Goal: Book appointment/travel/reservation

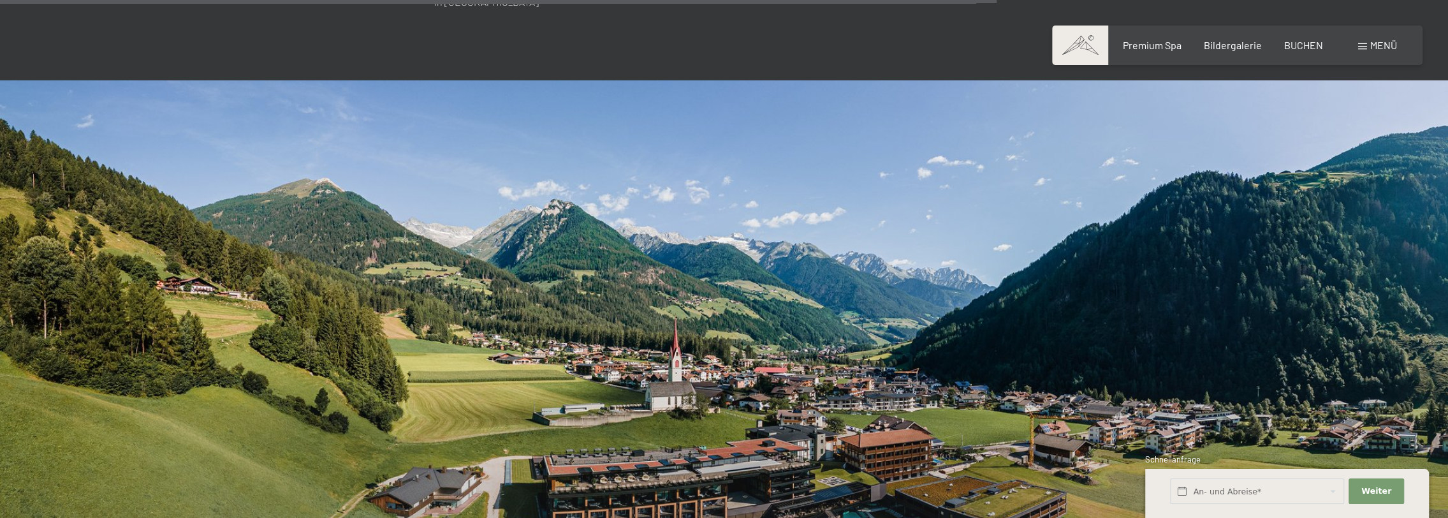
scroll to position [4847, 0]
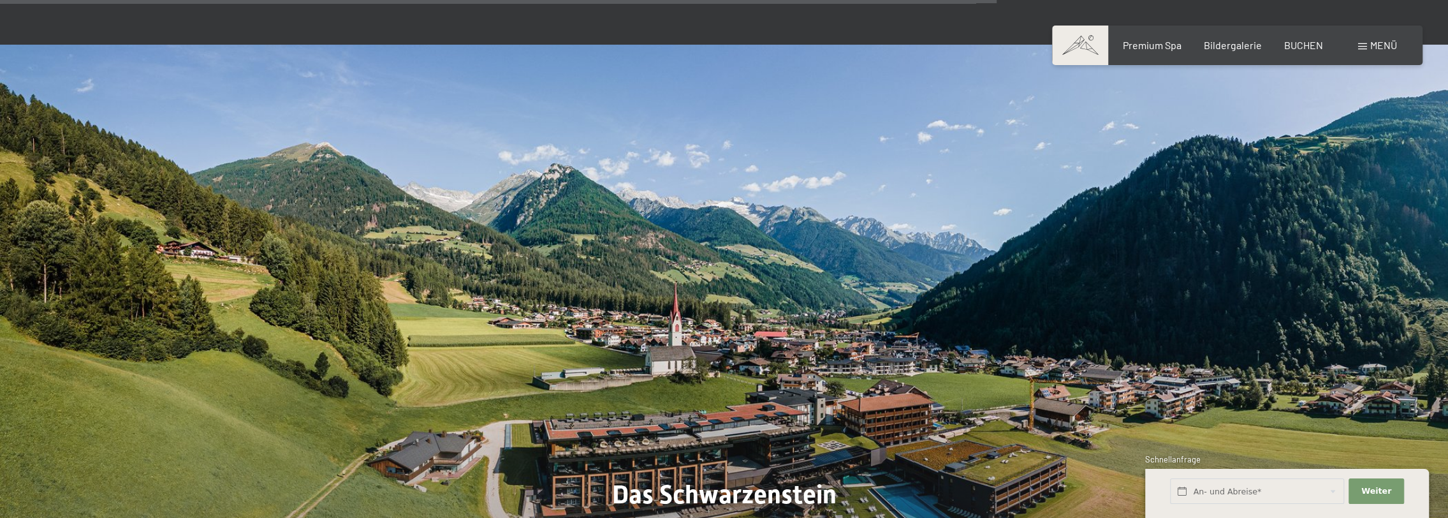
click at [1378, 41] on span "Menü" at bounding box center [1383, 45] width 27 height 12
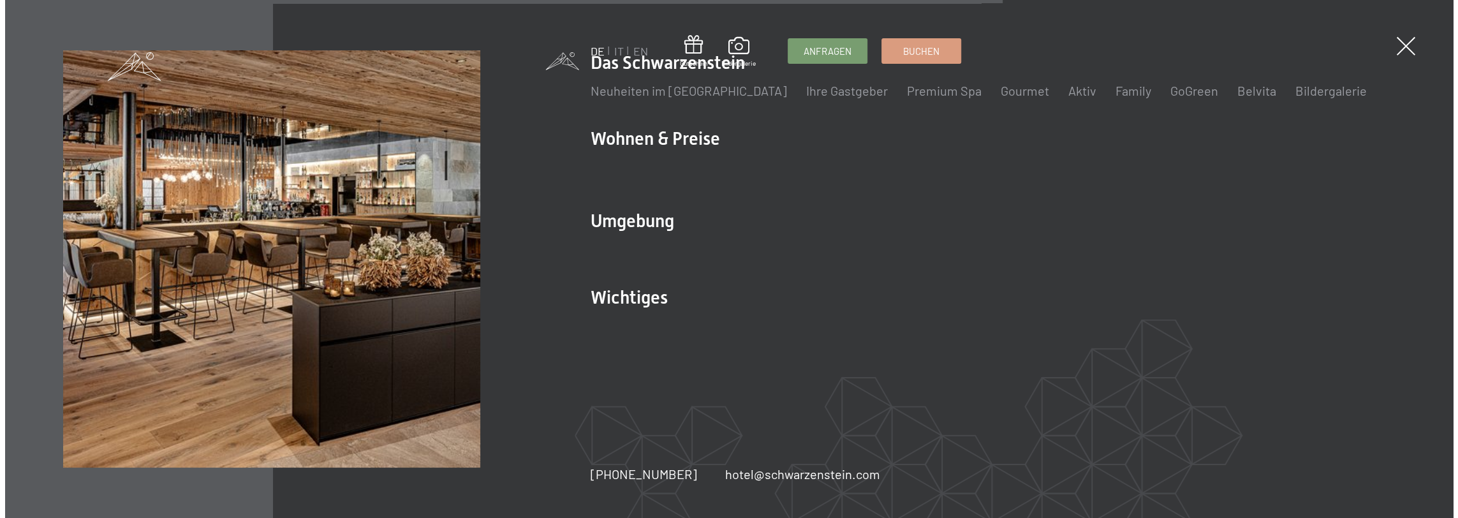
scroll to position [4867, 0]
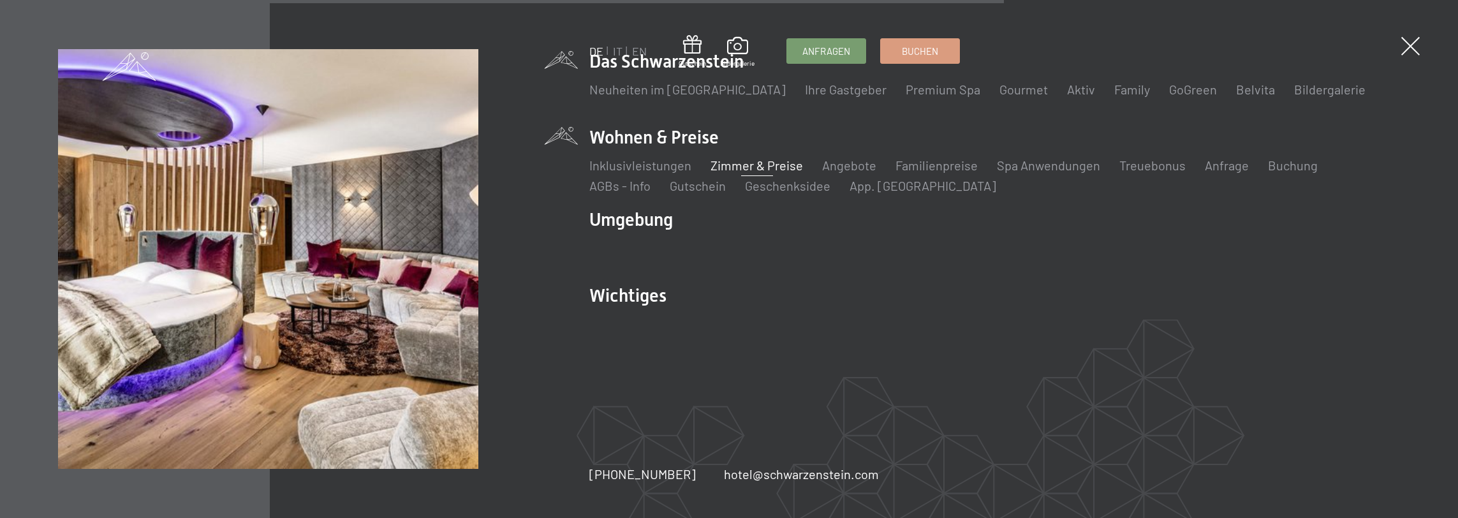
click at [770, 168] on link "Zimmer & Preise" at bounding box center [756, 165] width 92 height 15
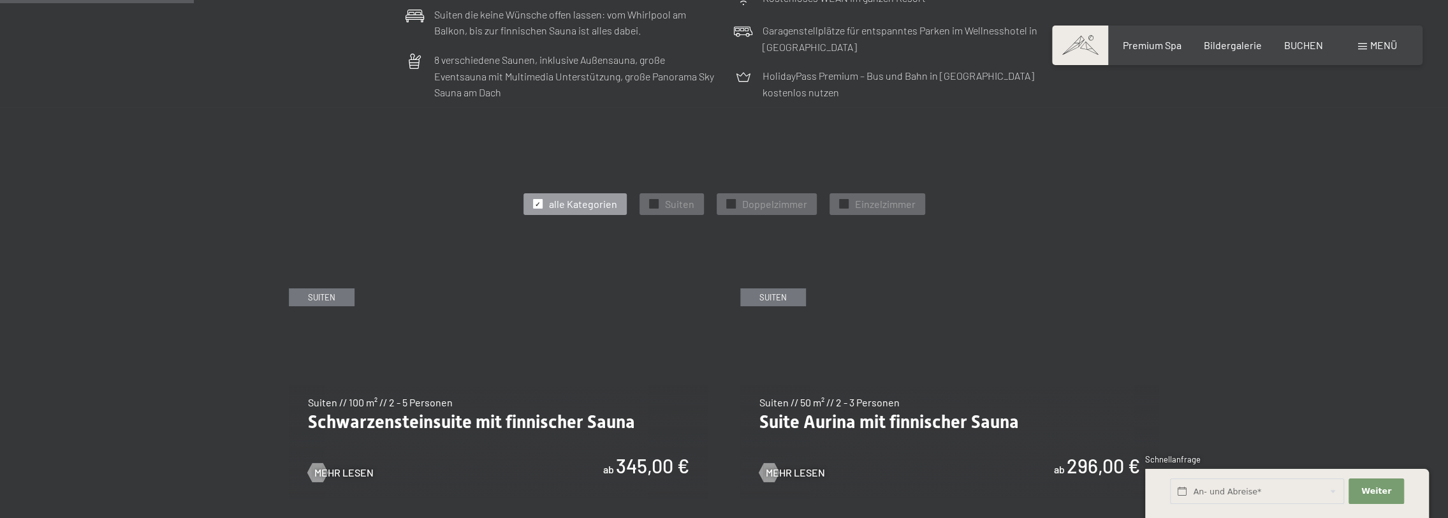
scroll to position [574, 0]
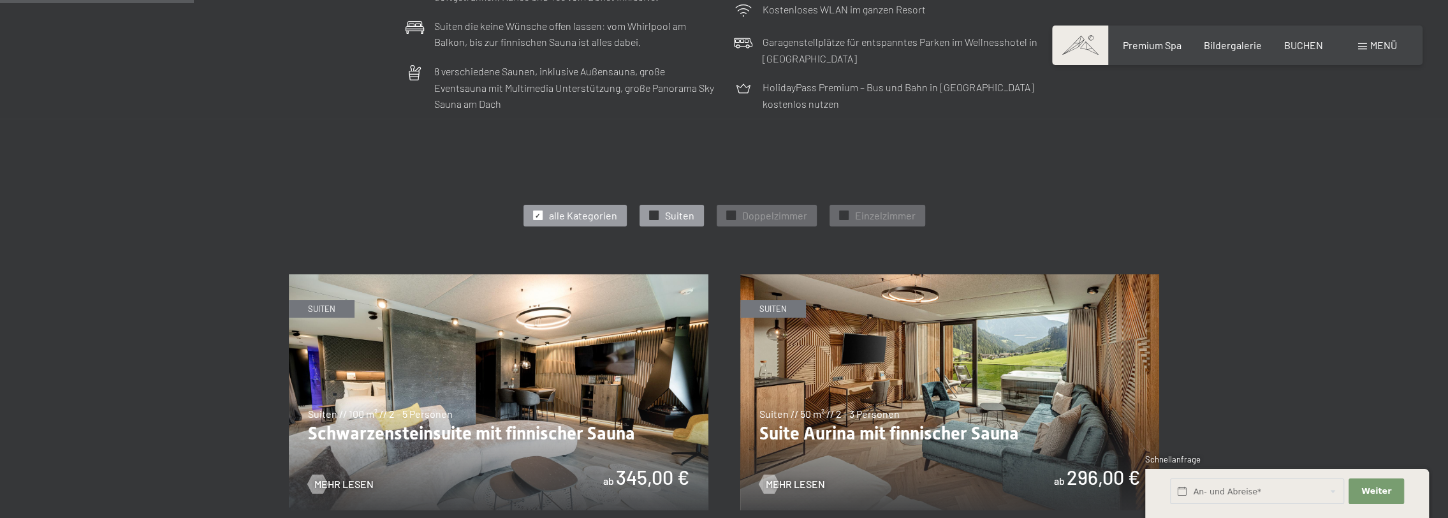
click at [673, 216] on span "Suiten" at bounding box center [679, 216] width 29 height 14
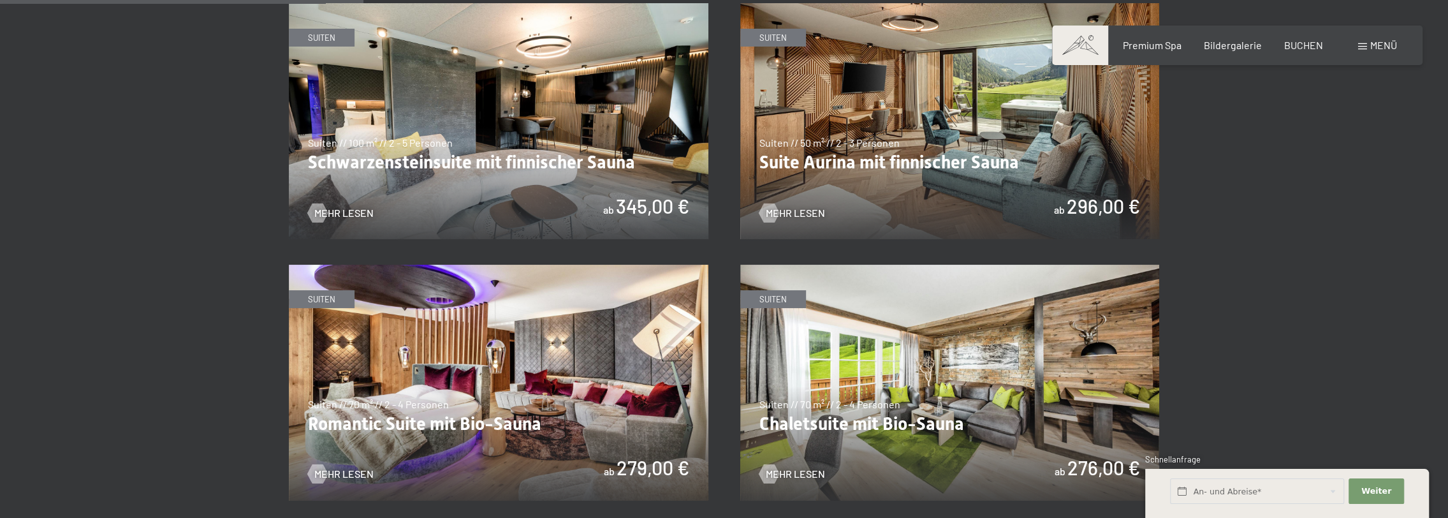
scroll to position [829, 0]
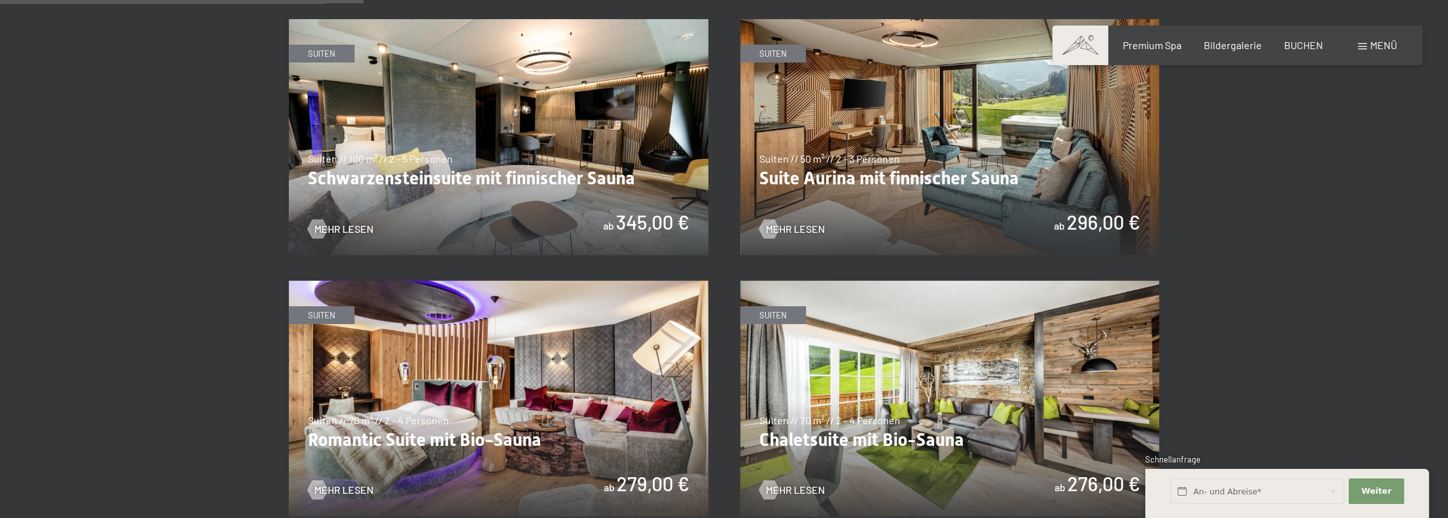
click at [945, 152] on img at bounding box center [950, 137] width 420 height 236
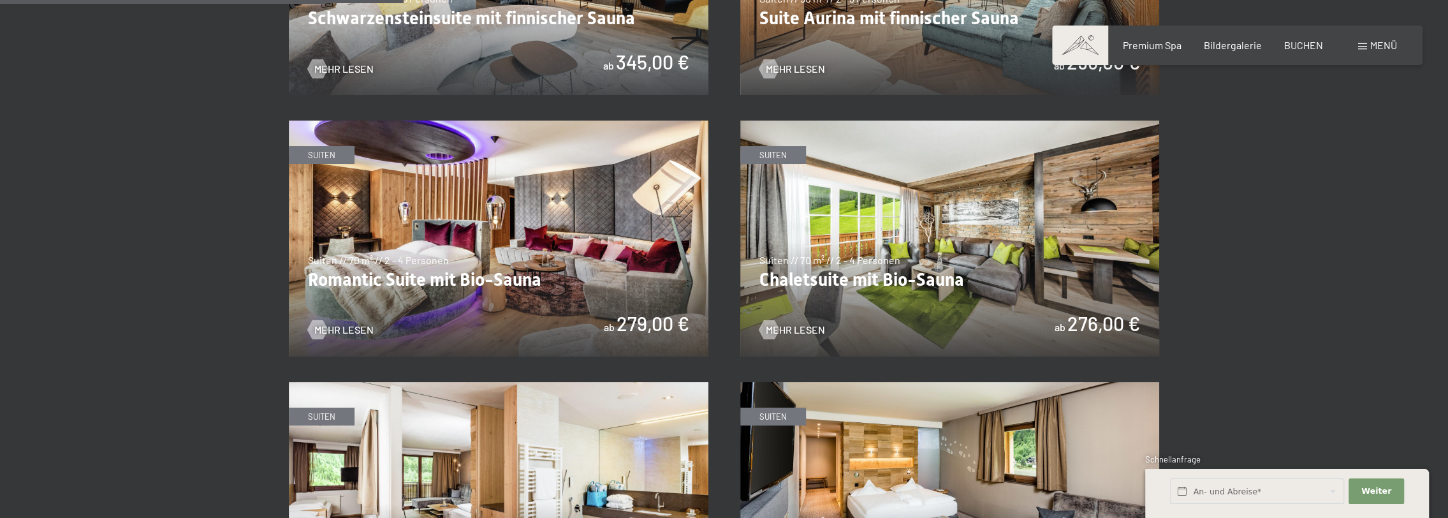
scroll to position [1020, 0]
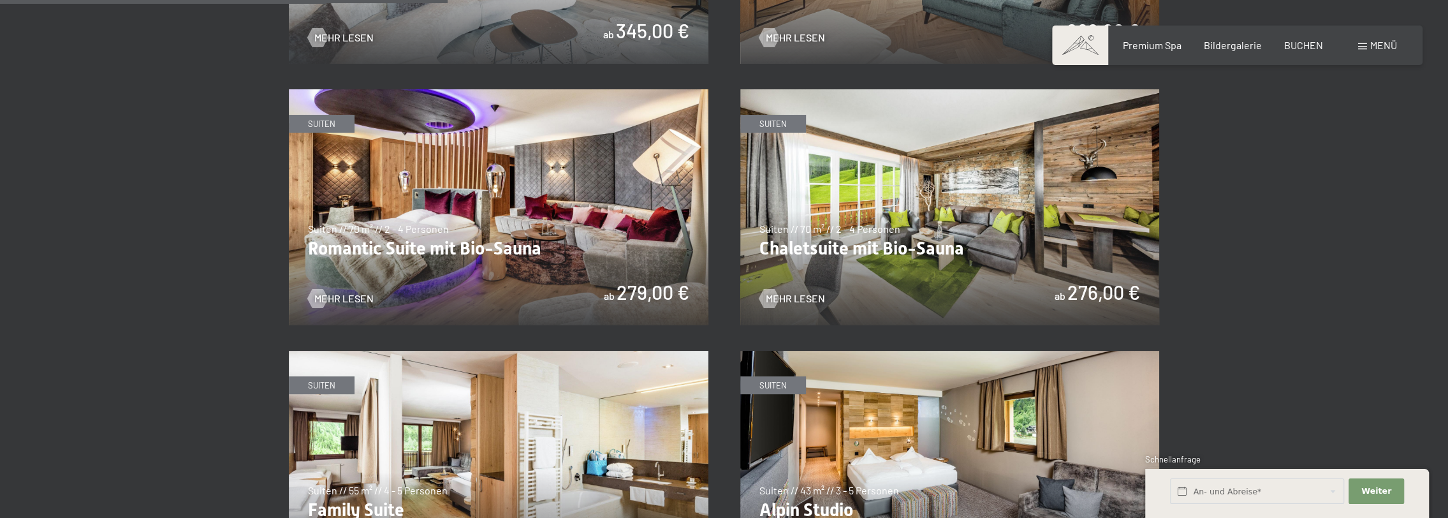
click at [466, 247] on img at bounding box center [499, 207] width 420 height 236
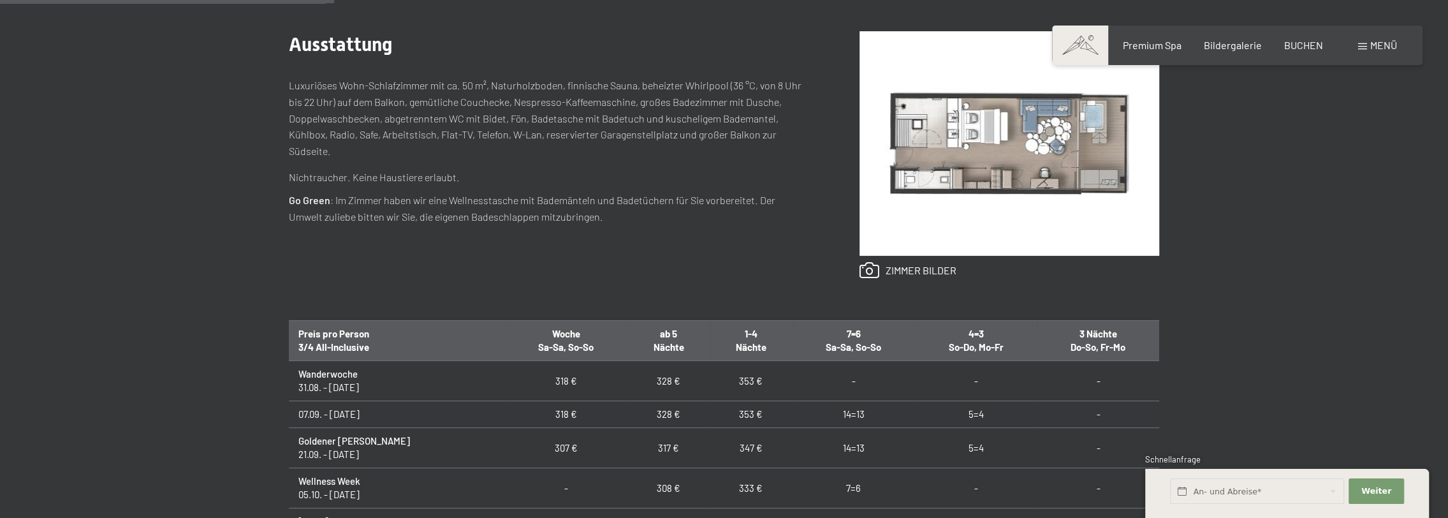
scroll to position [383, 0]
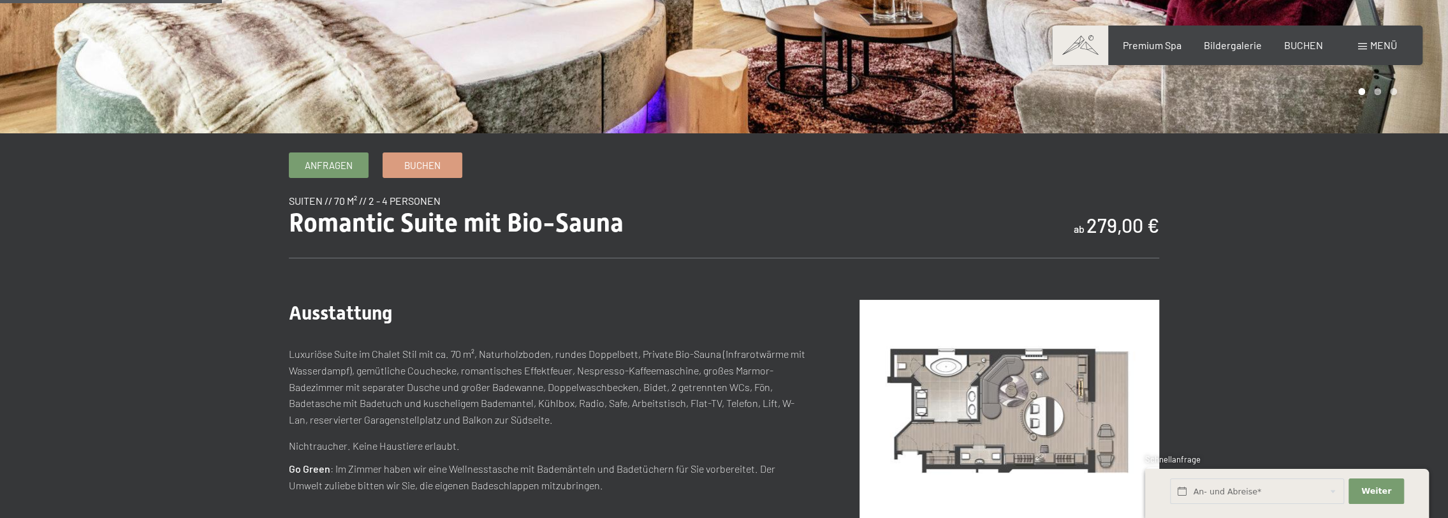
scroll to position [255, 0]
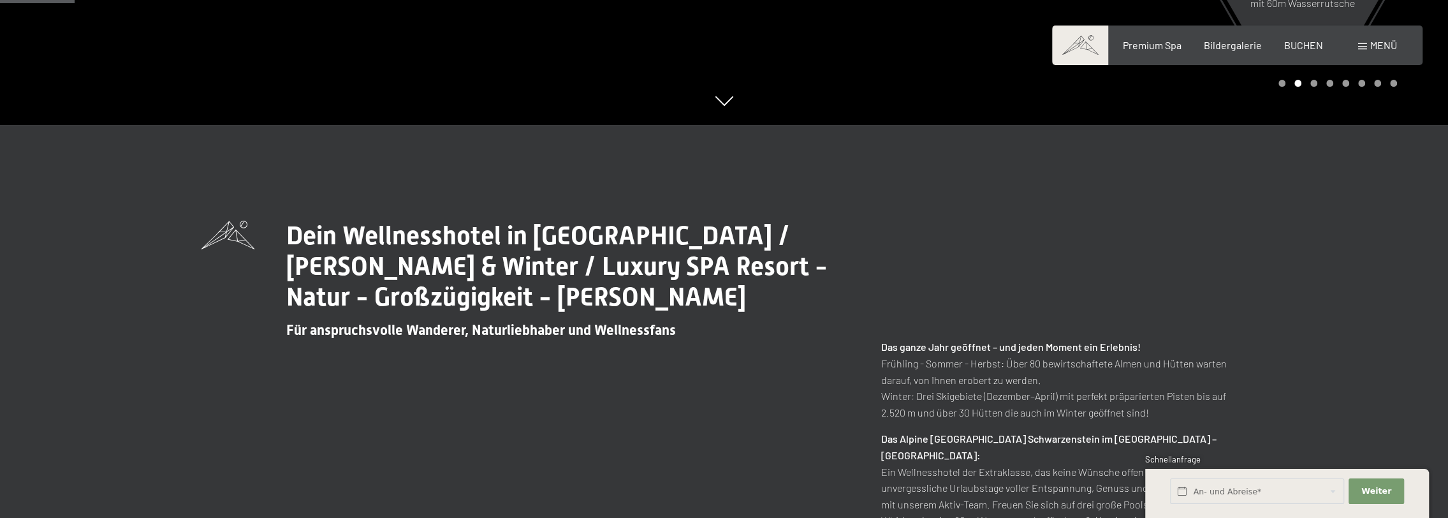
scroll to position [446, 0]
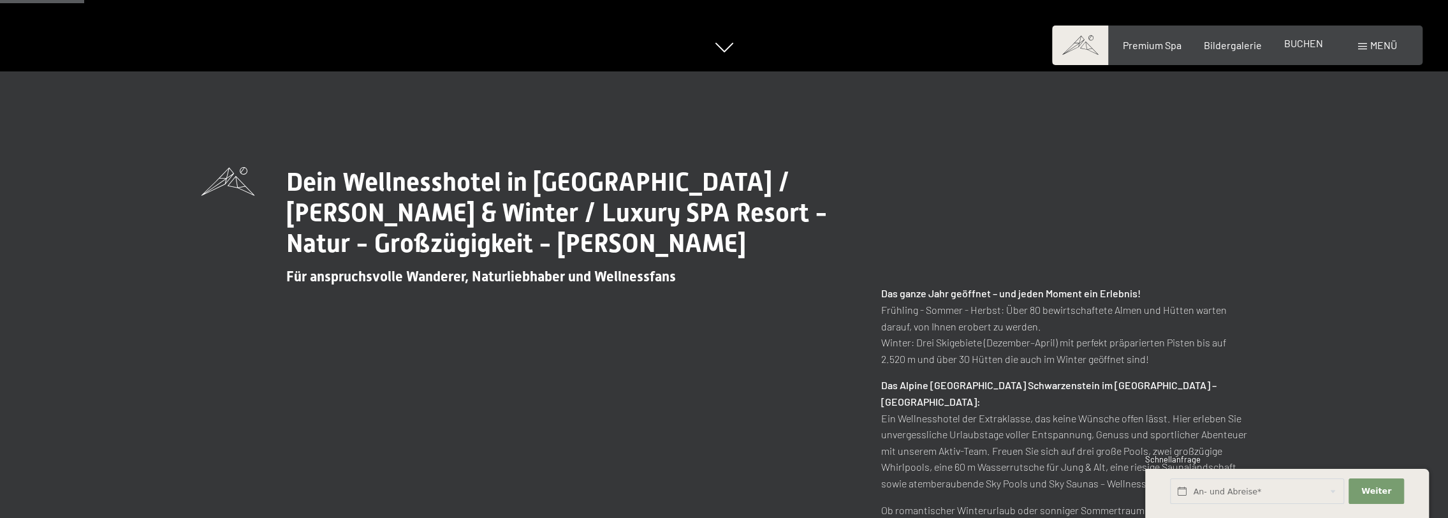
click at [1305, 44] on span "BUCHEN" at bounding box center [1303, 43] width 39 height 12
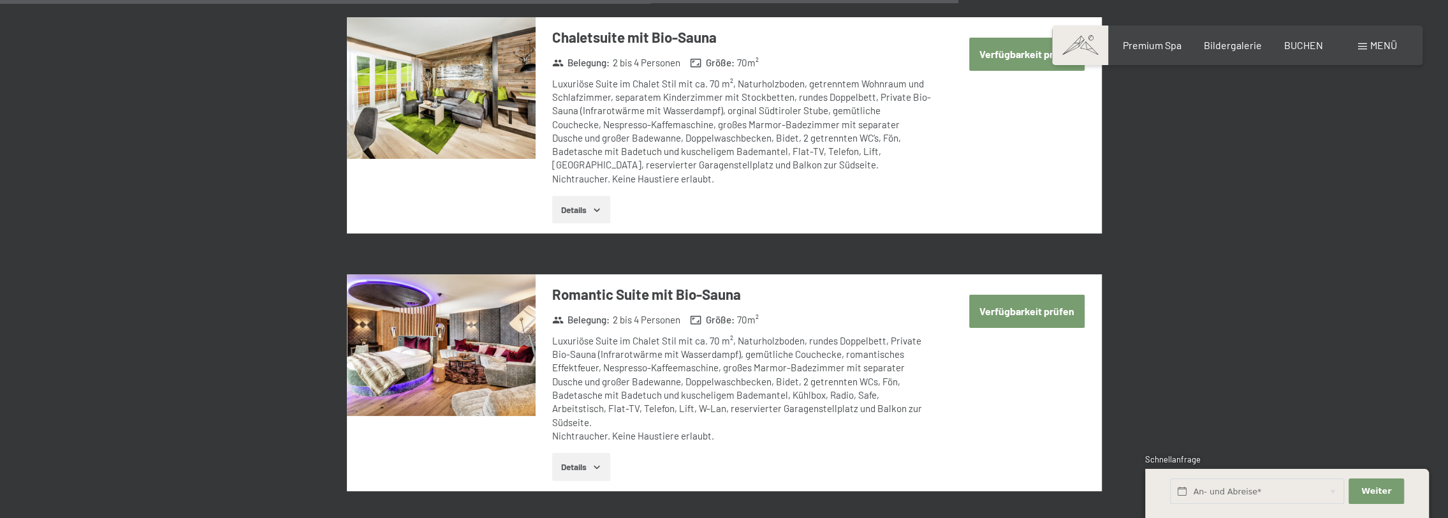
scroll to position [2870, 0]
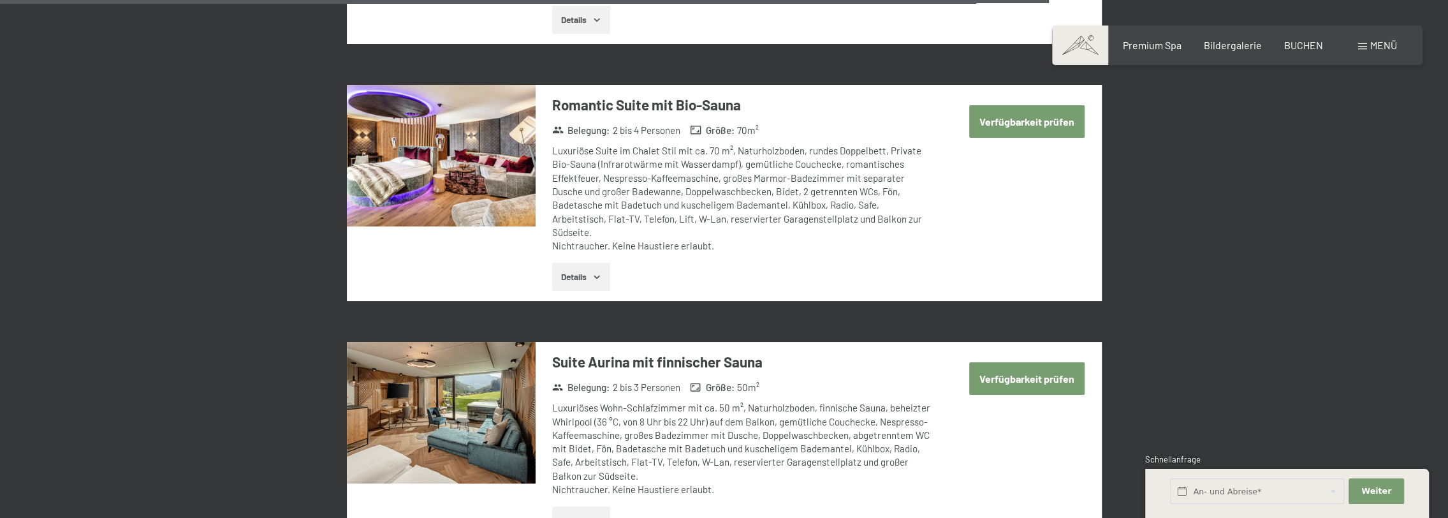
scroll to position [3189, 0]
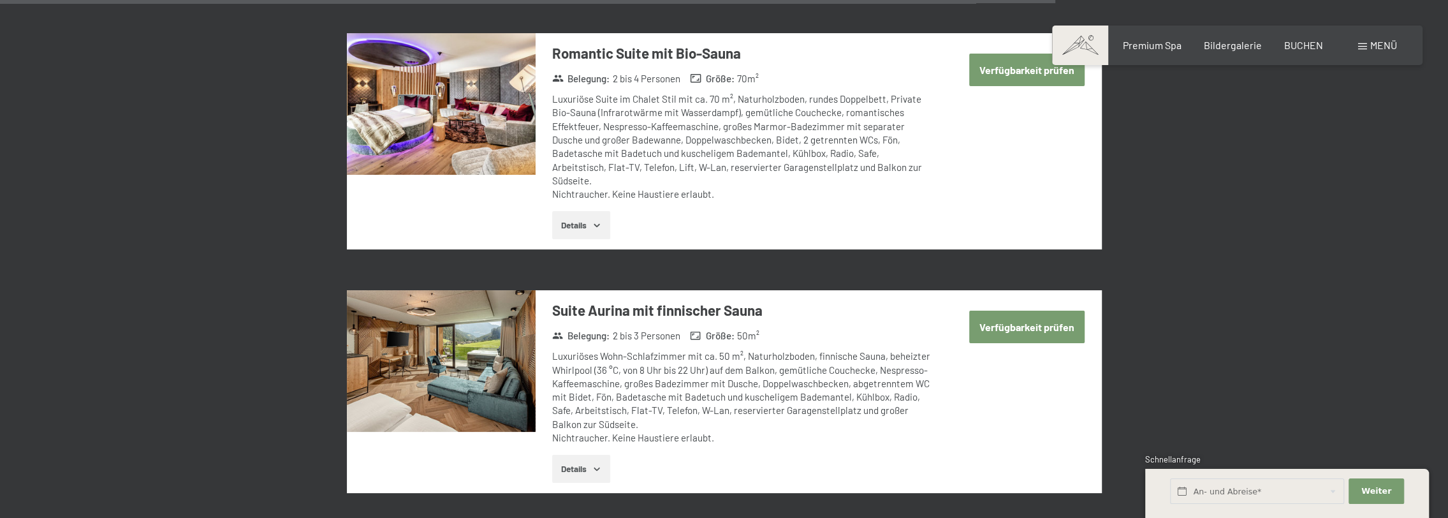
click at [585, 455] on button "Details" at bounding box center [581, 469] width 58 height 28
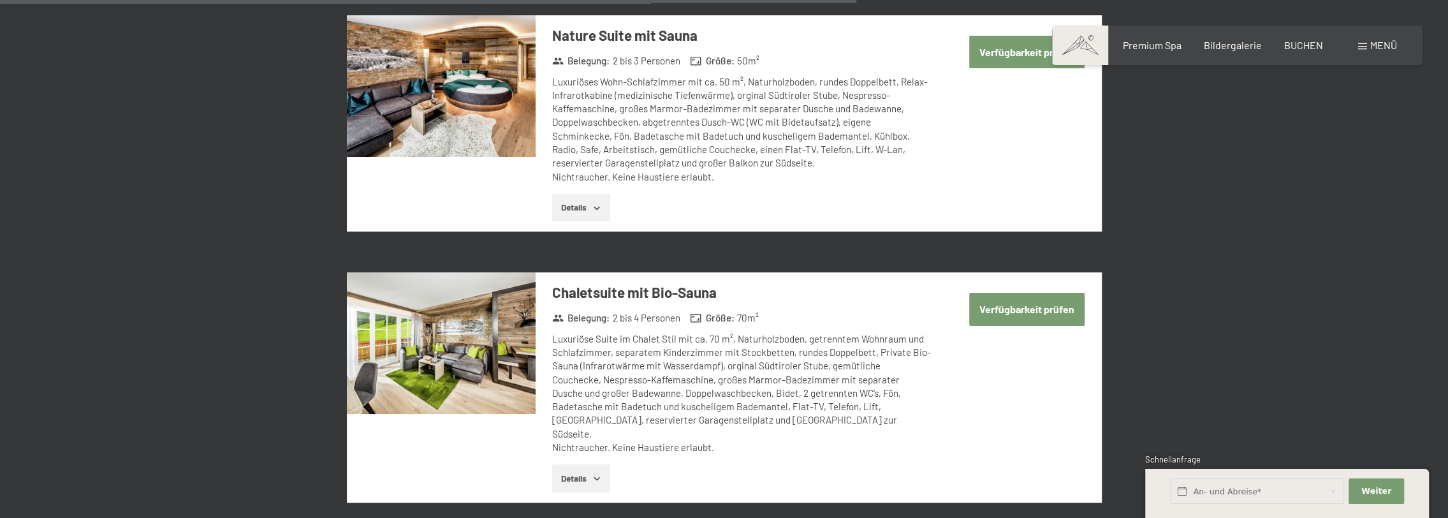
scroll to position [2615, 0]
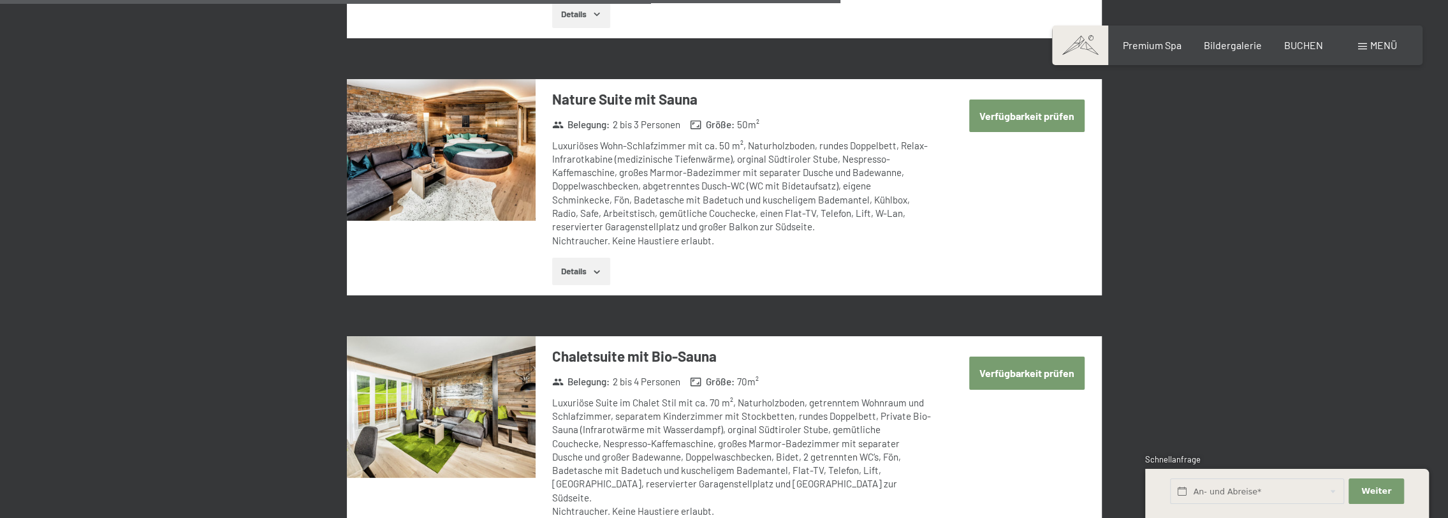
click at [480, 124] on img at bounding box center [441, 150] width 189 height 142
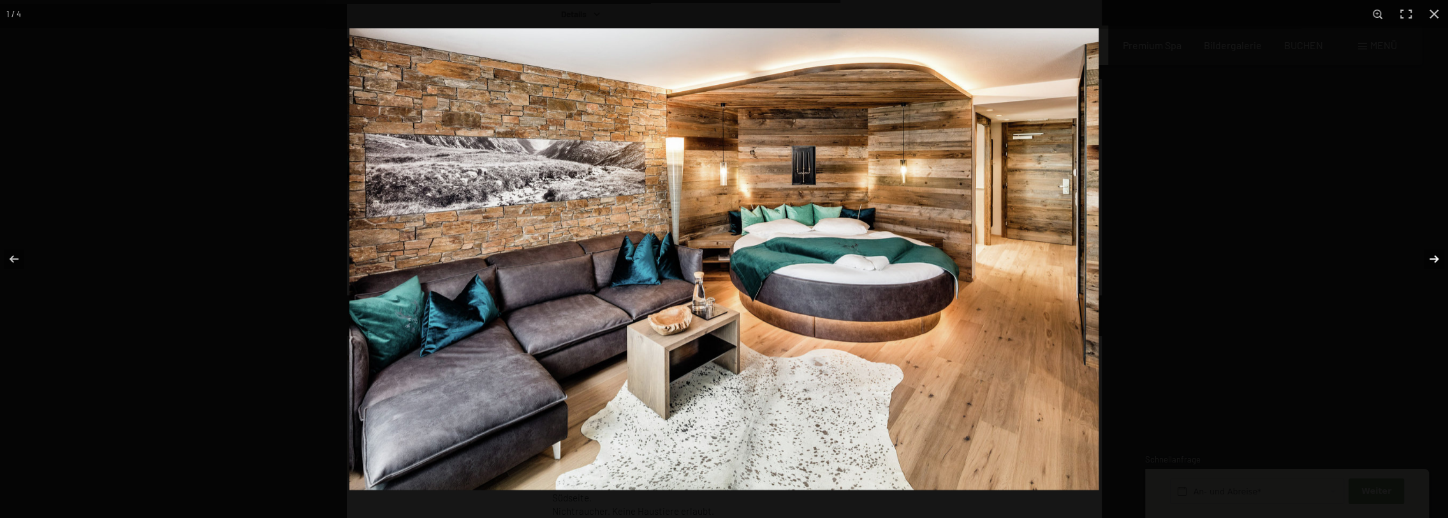
click at [1435, 260] on button "button" at bounding box center [1426, 259] width 45 height 64
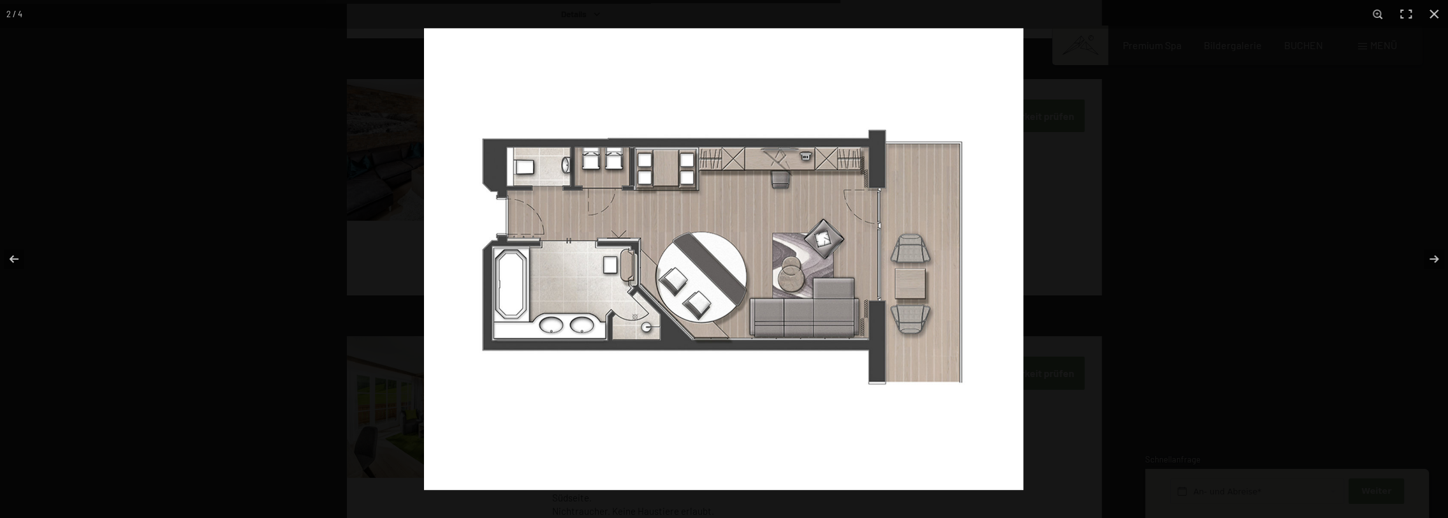
click at [699, 278] on img at bounding box center [723, 259] width 599 height 462
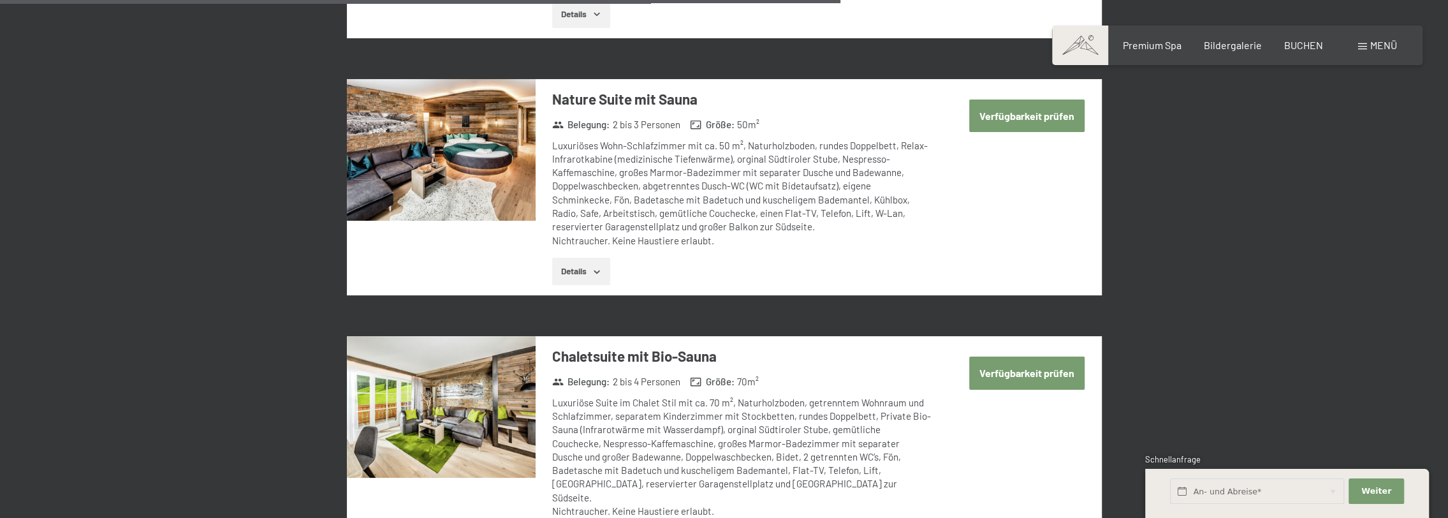
click at [0, 0] on button "button" at bounding box center [0, 0] width 0 height 0
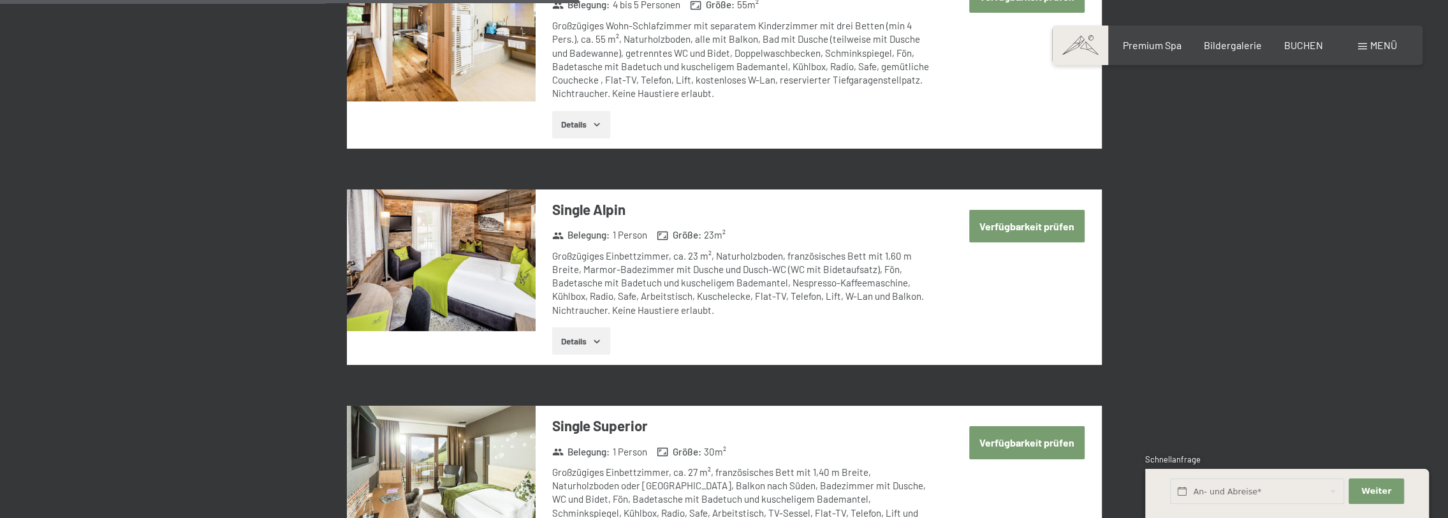
scroll to position [1786, 0]
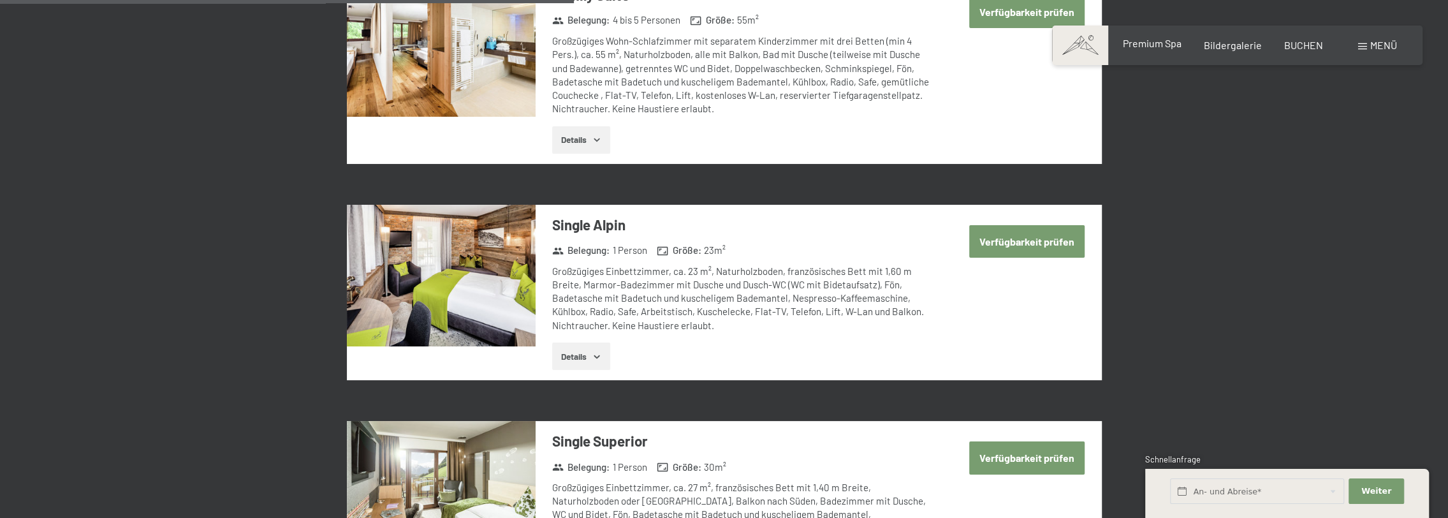
click at [1140, 39] on span "Premium Spa" at bounding box center [1151, 43] width 59 height 12
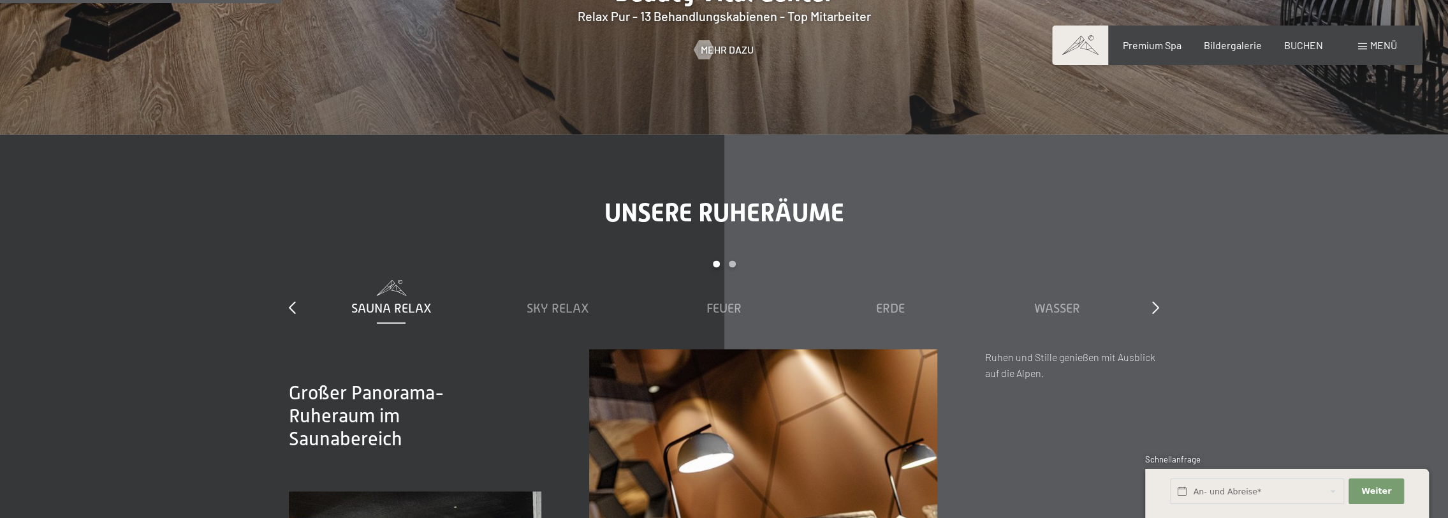
scroll to position [1913, 0]
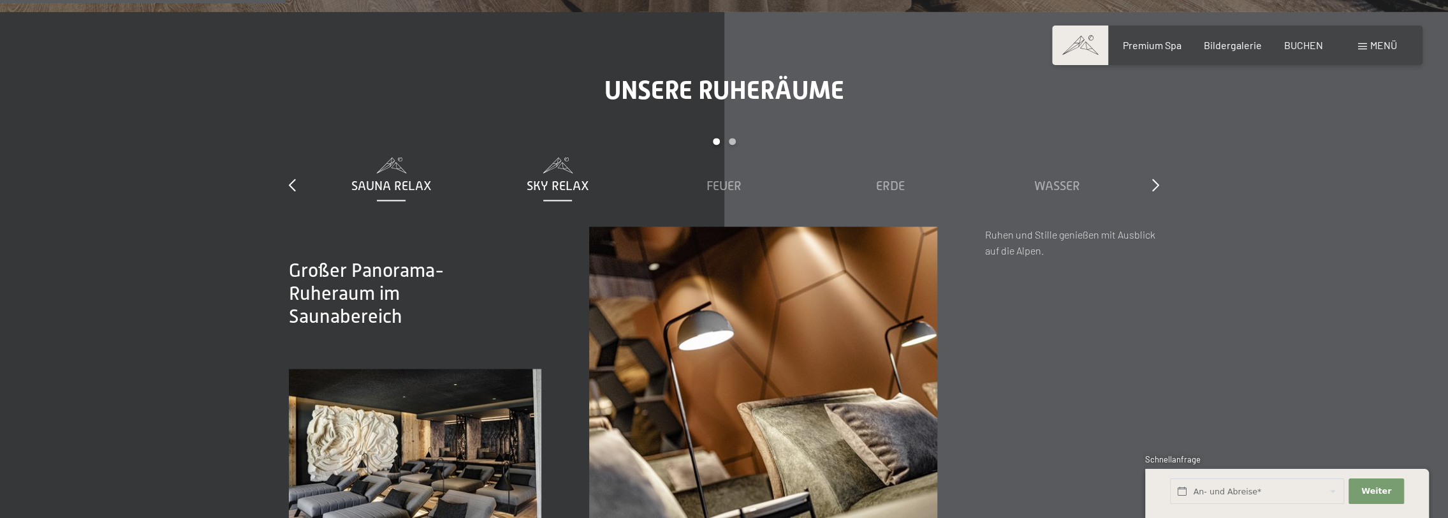
click at [560, 184] on span "Sky Relax" at bounding box center [558, 186] width 62 height 14
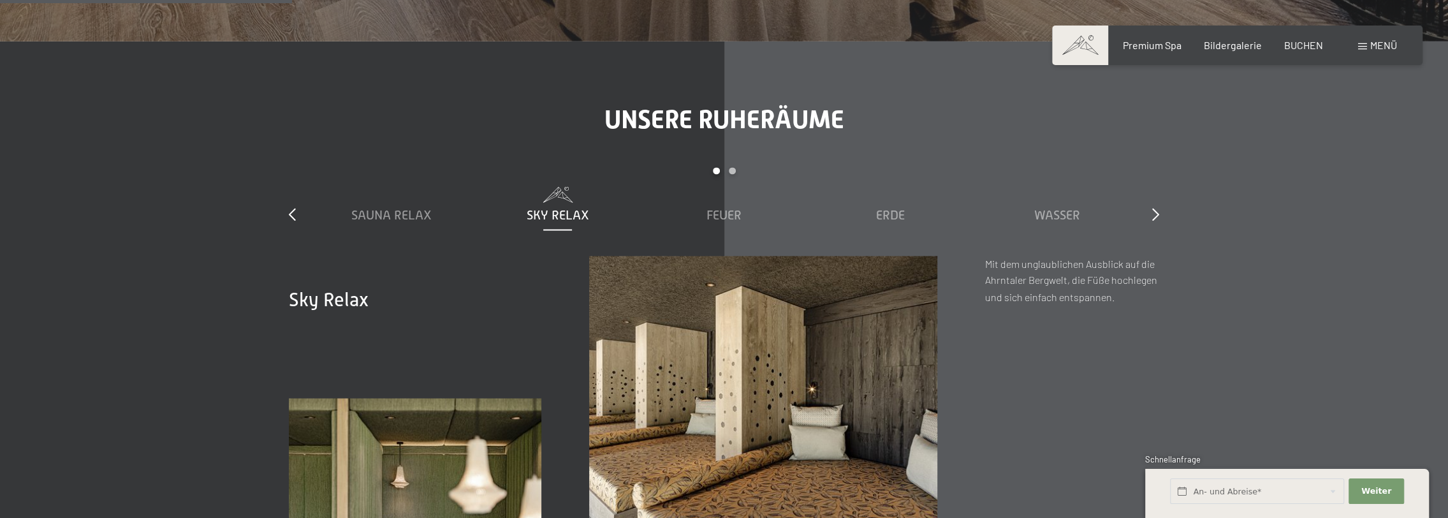
scroll to position [1849, 0]
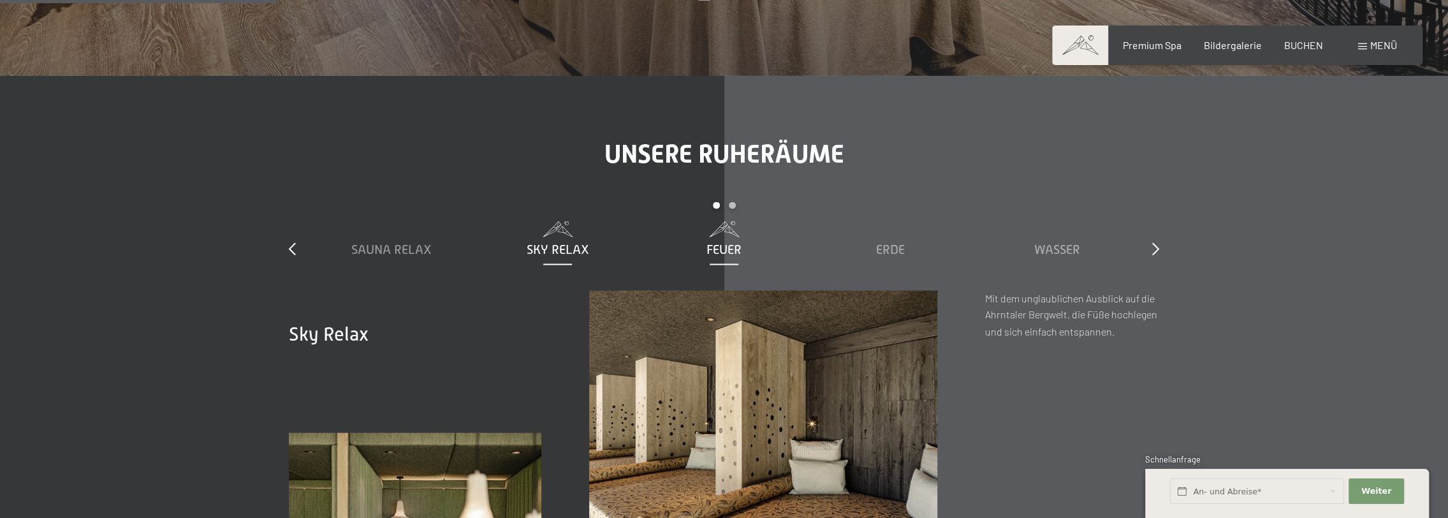
click at [719, 248] on span "Feuer" at bounding box center [724, 249] width 35 height 14
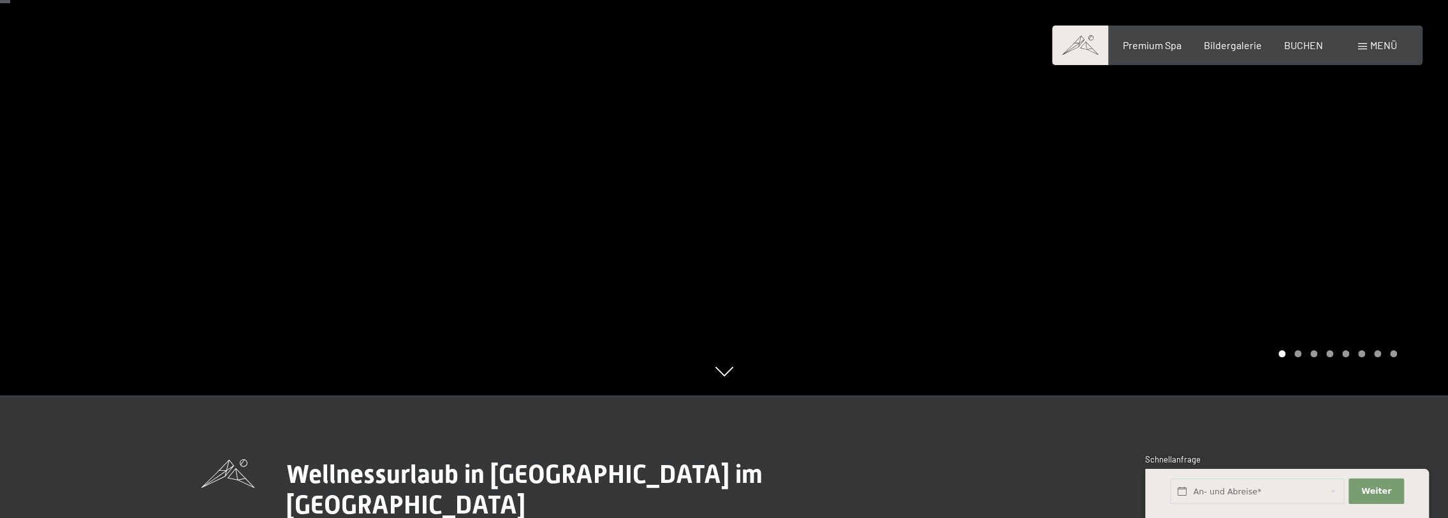
scroll to position [0, 0]
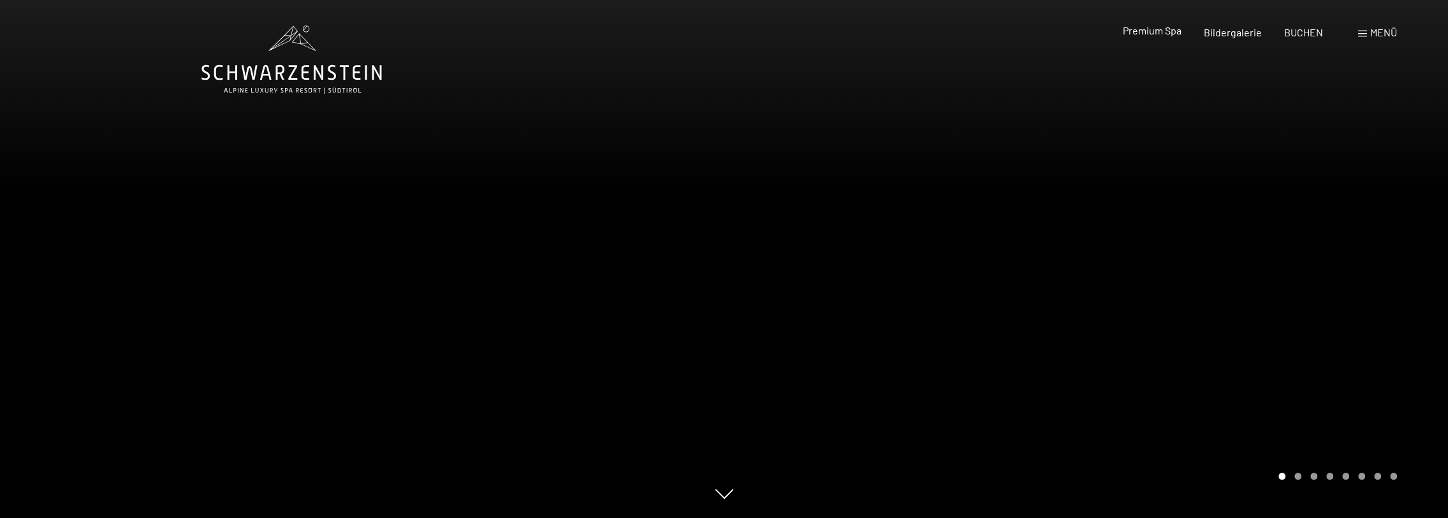
click at [1149, 31] on span "Premium Spa" at bounding box center [1151, 30] width 59 height 12
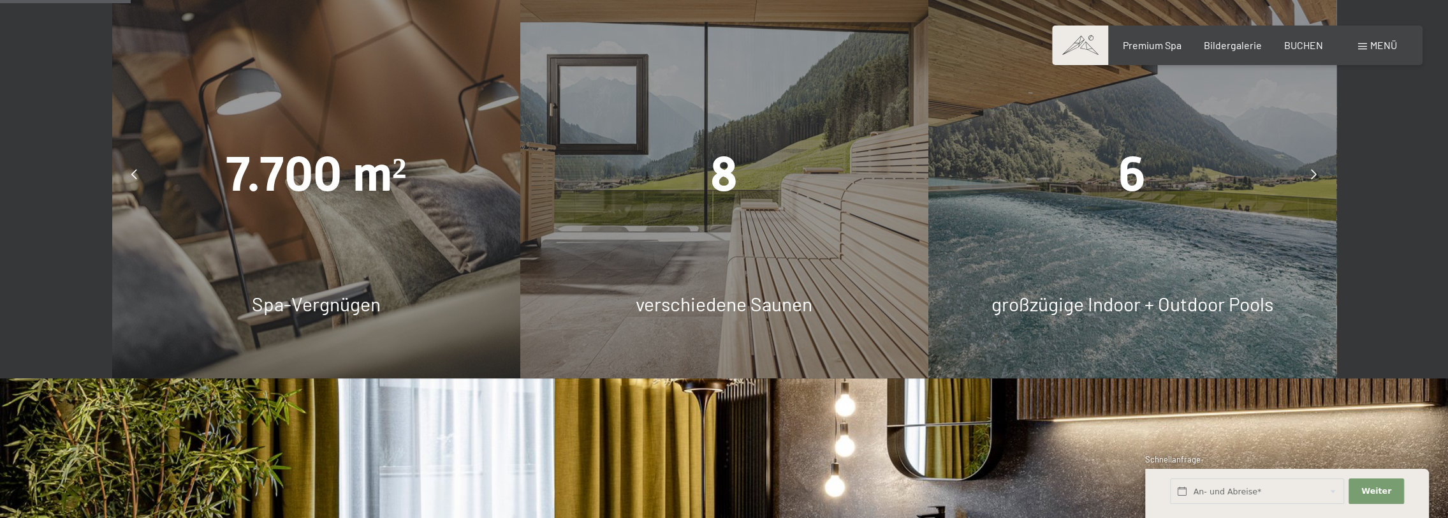
scroll to position [957, 0]
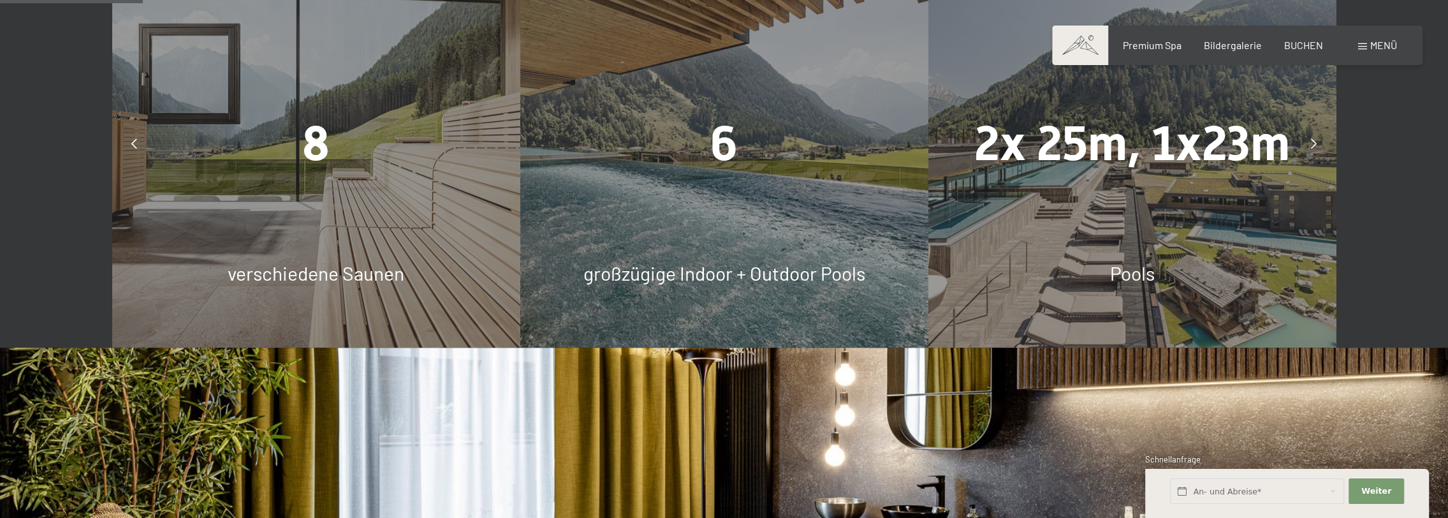
click at [1307, 142] on div at bounding box center [1314, 144] width 32 height 32
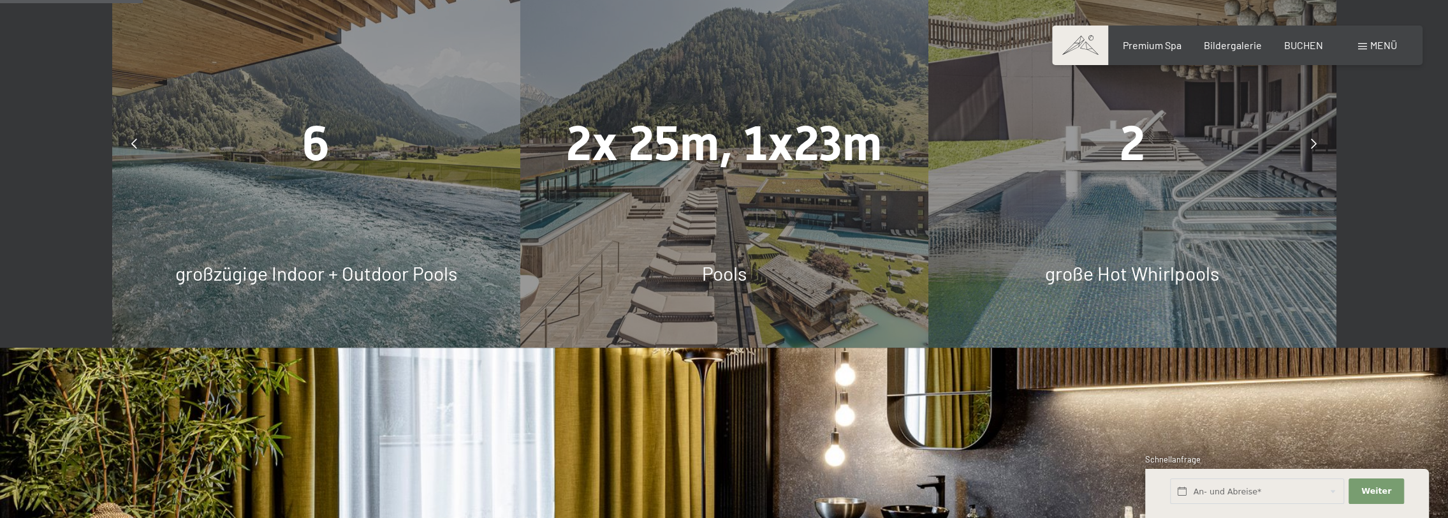
click at [1312, 142] on icon at bounding box center [1314, 143] width 6 height 10
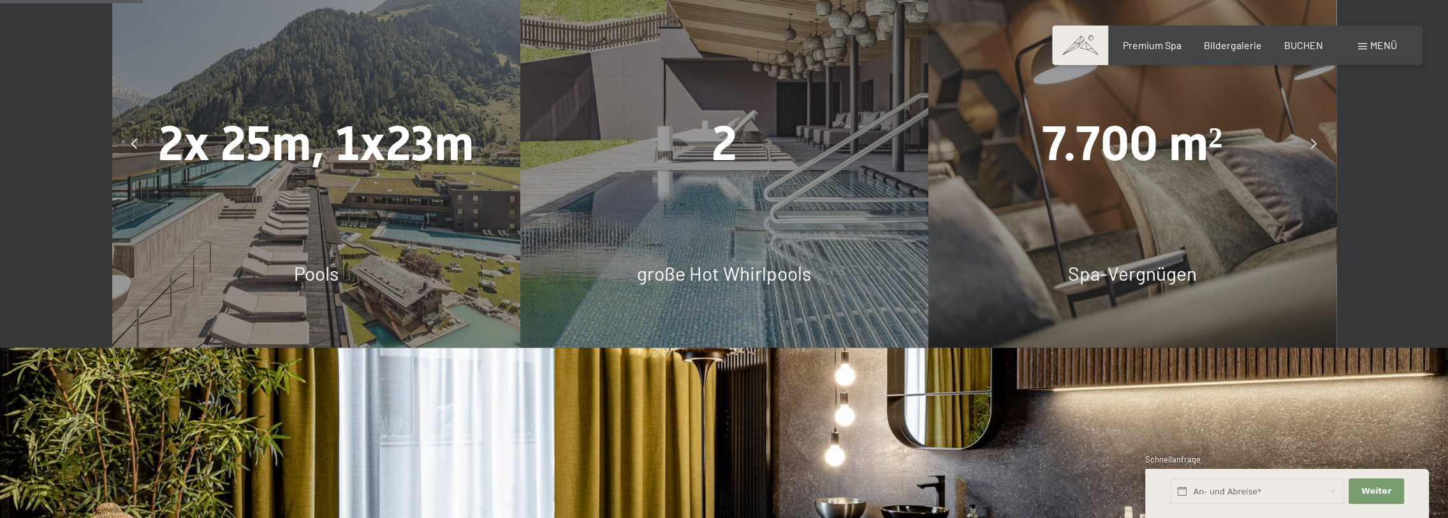
click at [1312, 142] on icon at bounding box center [1314, 143] width 6 height 10
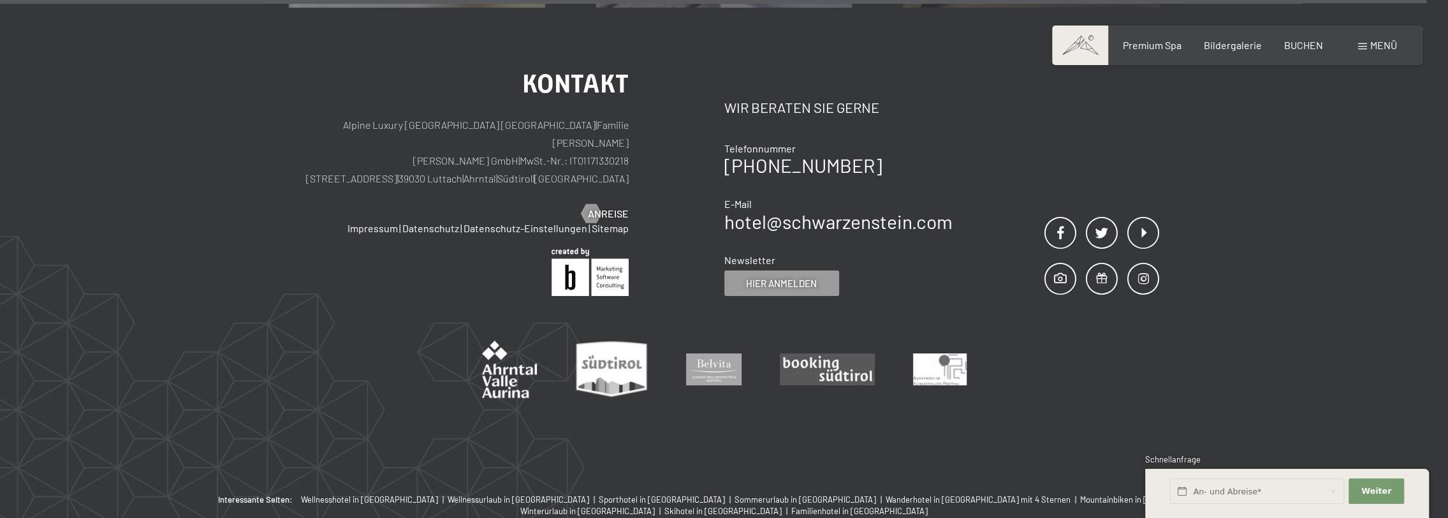
scroll to position [8285, 0]
